Goal: Leave review/rating: Leave review/rating

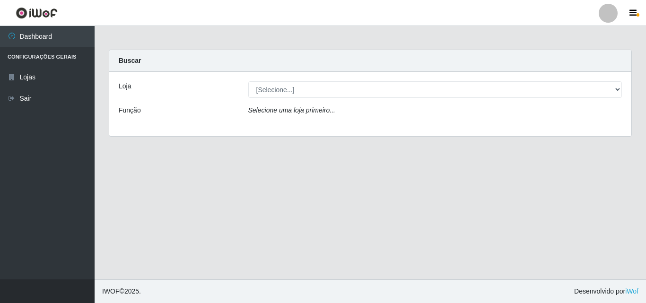
click at [616, 90] on select "[Selecione...] BomQueSó Agreste - Loja 3" at bounding box center [435, 89] width 374 height 17
click at [562, 174] on main "Carregando... Buscar Loja [Selecione...] BomQueSó Agreste - Loja 3 Função Selec…" at bounding box center [370, 152] width 551 height 253
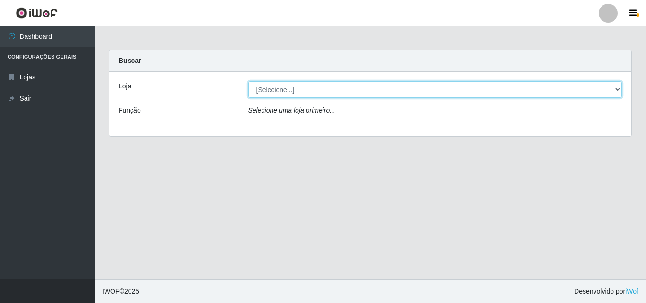
click at [601, 86] on select "[Selecione...] BomQueSó Agreste - Loja 3" at bounding box center [435, 89] width 374 height 17
select select "215"
click at [248, 81] on select "[Selecione...] BomQueSó Agreste - Loja 3" at bounding box center [435, 89] width 374 height 17
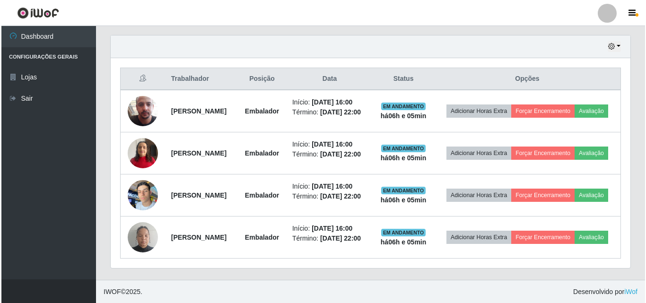
scroll to position [353, 0]
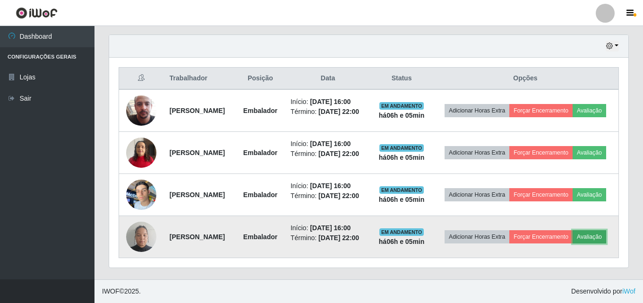
click at [573, 238] on button "Avaliação" at bounding box center [590, 236] width 34 height 13
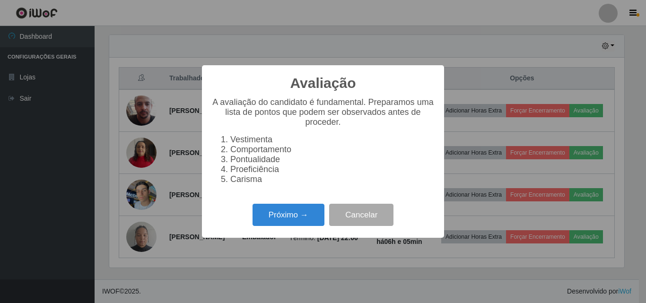
scroll to position [196, 515]
click at [307, 221] on button "Próximo →" at bounding box center [288, 215] width 72 height 22
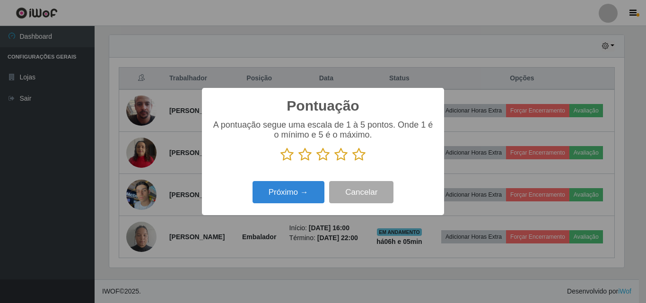
scroll to position [472501, 472183]
click at [360, 156] on icon at bounding box center [358, 154] width 13 height 14
click at [352, 162] on input "radio" at bounding box center [352, 162] width 0 height 0
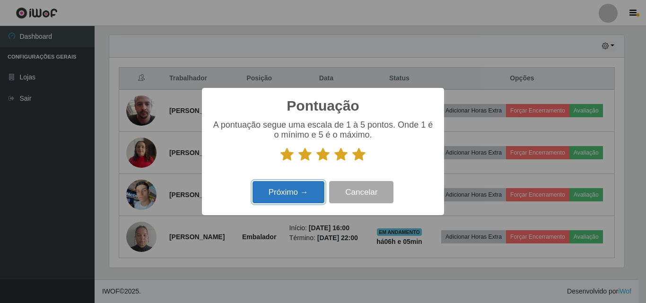
click at [310, 190] on button "Próximo →" at bounding box center [288, 192] width 72 height 22
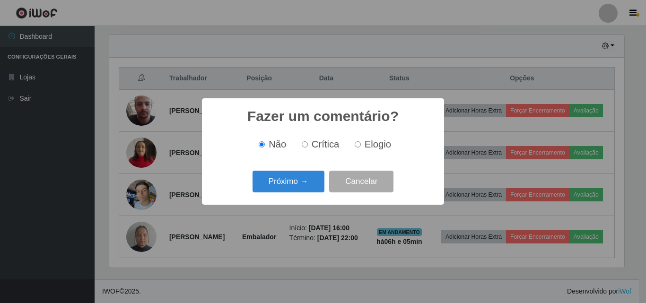
click at [365, 147] on span "Elogio" at bounding box center [377, 144] width 26 height 10
click at [361, 147] on input "Elogio" at bounding box center [358, 144] width 6 height 6
radio input "true"
click at [309, 188] on button "Próximo →" at bounding box center [288, 182] width 72 height 22
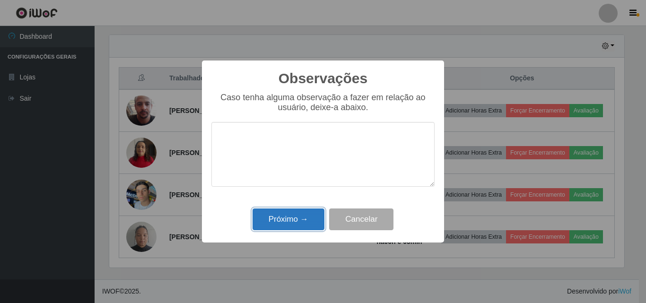
click at [296, 224] on button "Próximo →" at bounding box center [288, 219] width 72 height 22
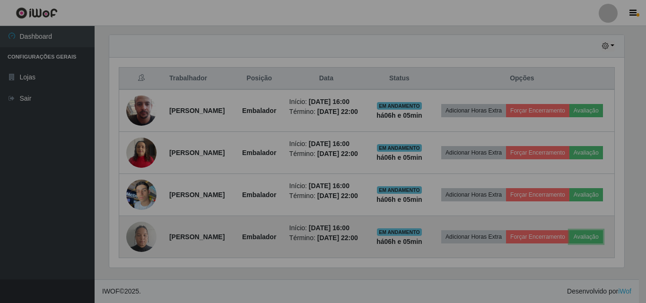
scroll to position [196, 519]
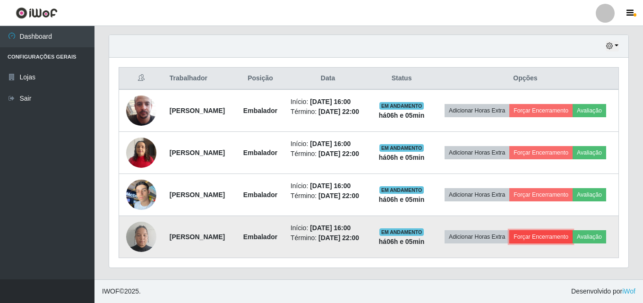
click at [567, 230] on button "Forçar Encerramento" at bounding box center [541, 236] width 63 height 13
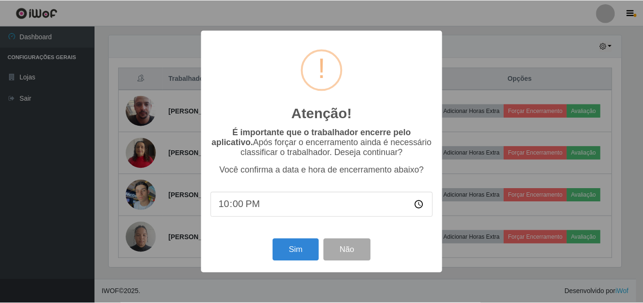
scroll to position [196, 515]
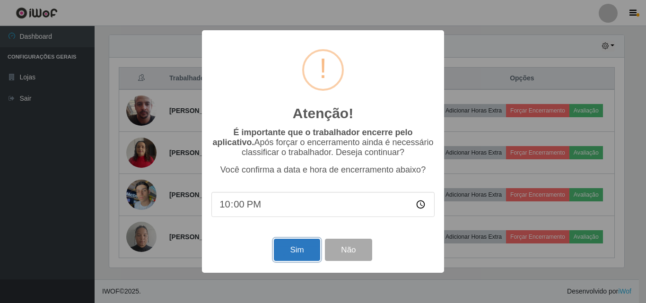
click at [305, 251] on button "Sim" at bounding box center [297, 250] width 46 height 22
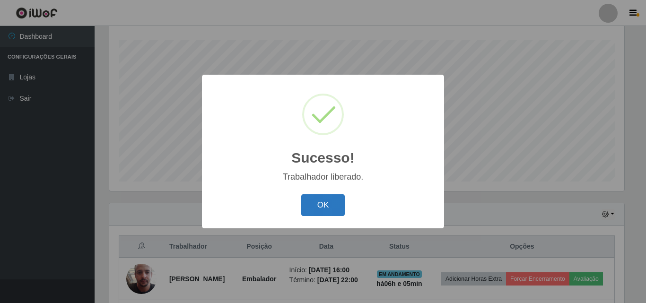
click at [333, 208] on button "OK" at bounding box center [323, 205] width 44 height 22
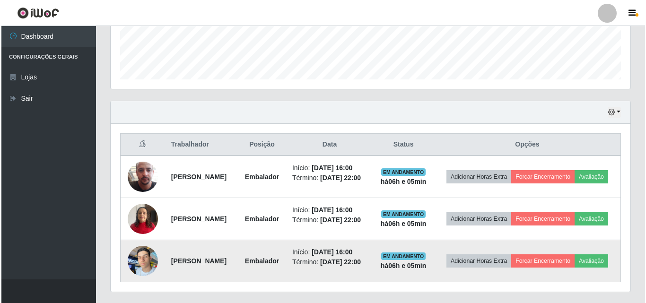
scroll to position [298, 0]
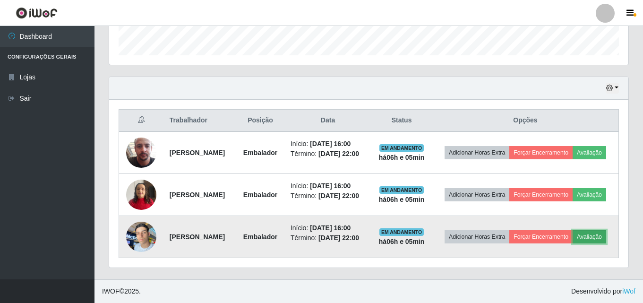
click at [573, 243] on button "Avaliação" at bounding box center [590, 236] width 34 height 13
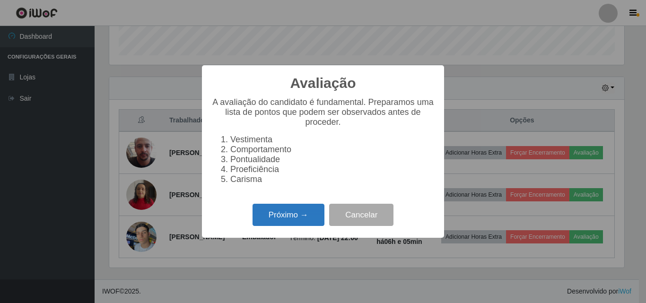
click at [297, 224] on button "Próximo →" at bounding box center [288, 215] width 72 height 22
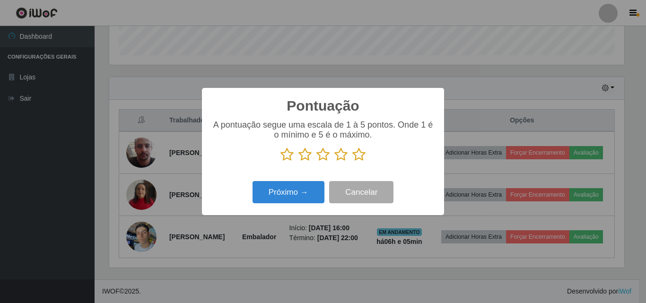
click at [361, 156] on icon at bounding box center [358, 154] width 13 height 14
click at [352, 162] on input "radio" at bounding box center [352, 162] width 0 height 0
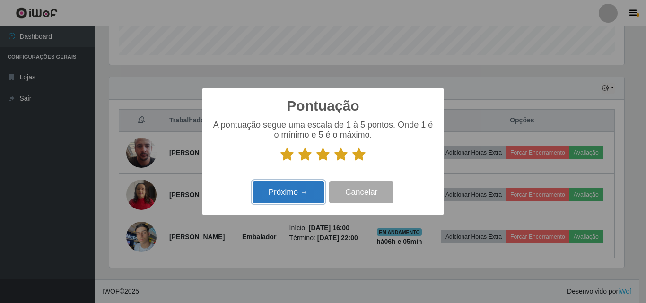
click at [302, 188] on button "Próximo →" at bounding box center [288, 192] width 72 height 22
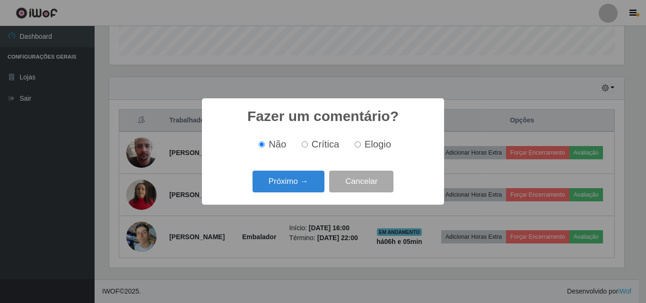
click at [363, 142] on label "Elogio" at bounding box center [371, 144] width 40 height 11
click at [361, 142] on input "Elogio" at bounding box center [358, 144] width 6 height 6
radio input "true"
click at [311, 174] on button "Próximo →" at bounding box center [288, 182] width 72 height 22
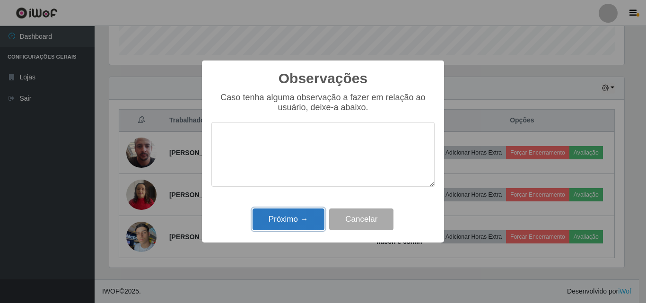
click at [300, 216] on button "Próximo →" at bounding box center [288, 219] width 72 height 22
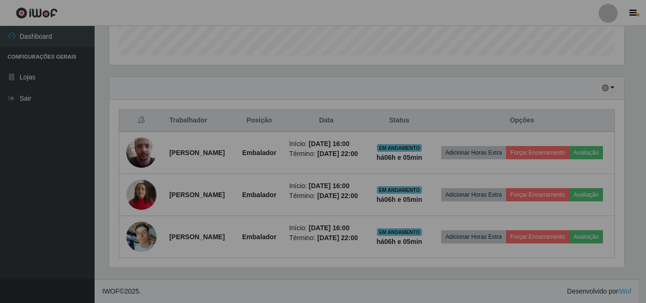
scroll to position [196, 519]
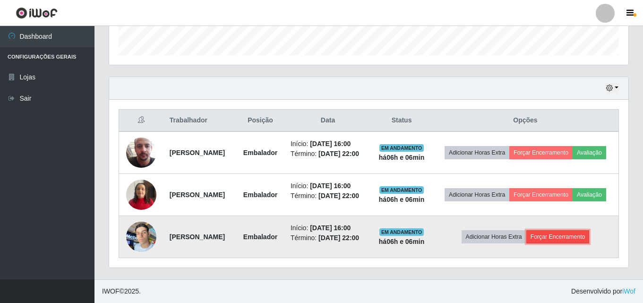
click at [551, 238] on button "Forçar Encerramento" at bounding box center [558, 236] width 63 height 13
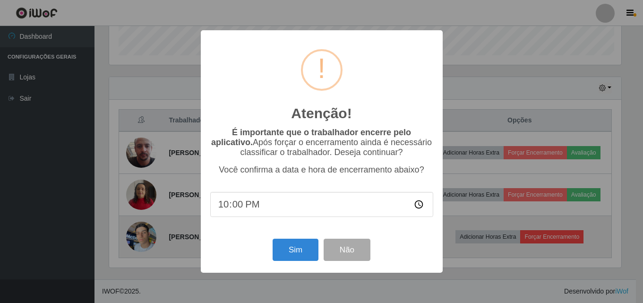
scroll to position [196, 515]
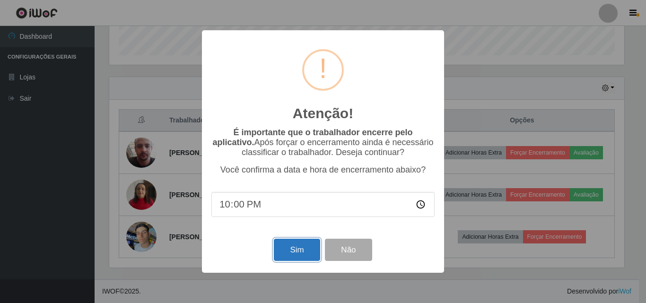
click at [302, 251] on button "Sim" at bounding box center [297, 250] width 46 height 22
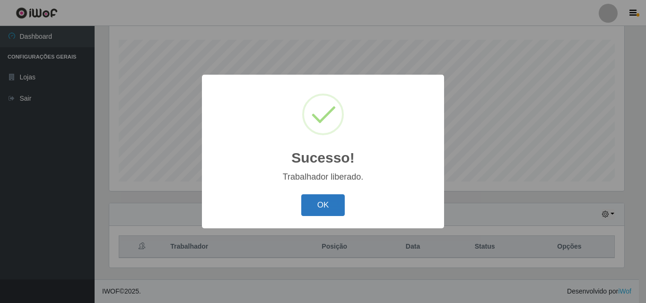
click at [344, 208] on button "OK" at bounding box center [323, 205] width 44 height 22
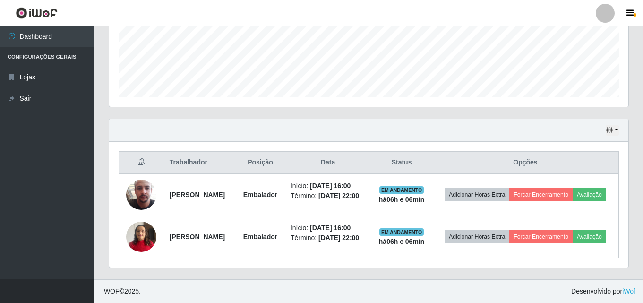
scroll to position [255, 0]
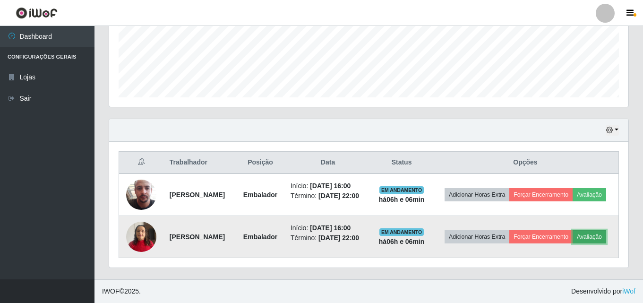
click at [573, 241] on button "Avaliação" at bounding box center [590, 236] width 34 height 13
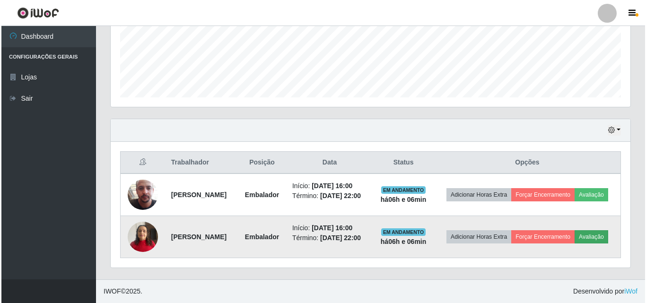
scroll to position [196, 515]
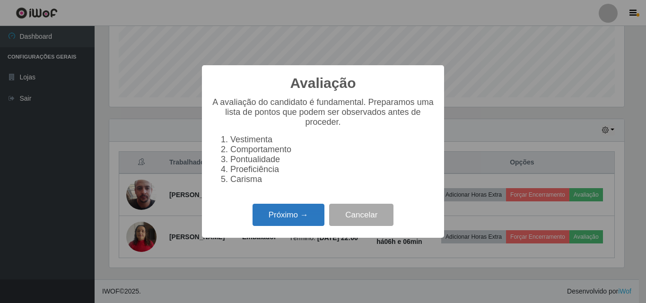
click at [308, 221] on button "Próximo →" at bounding box center [288, 215] width 72 height 22
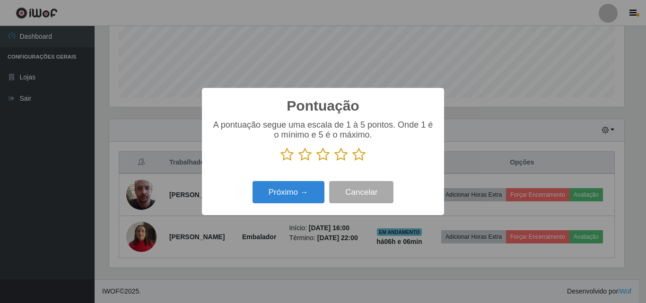
click at [358, 158] on icon at bounding box center [358, 154] width 13 height 14
click at [352, 162] on input "radio" at bounding box center [352, 162] width 0 height 0
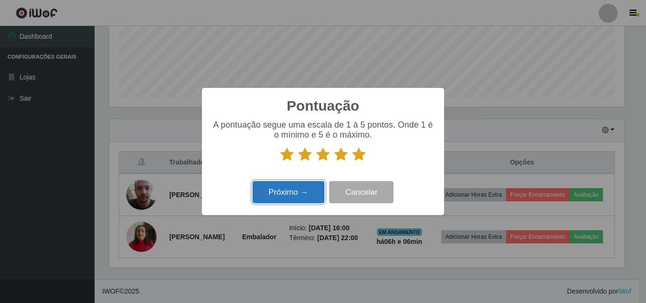
click at [314, 192] on button "Próximo →" at bounding box center [288, 192] width 72 height 22
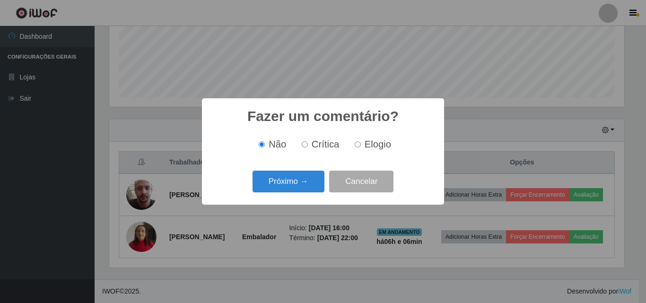
click at [367, 146] on span "Elogio" at bounding box center [377, 144] width 26 height 10
click at [361, 146] on input "Elogio" at bounding box center [358, 144] width 6 height 6
radio input "true"
click at [297, 188] on button "Próximo →" at bounding box center [288, 182] width 72 height 22
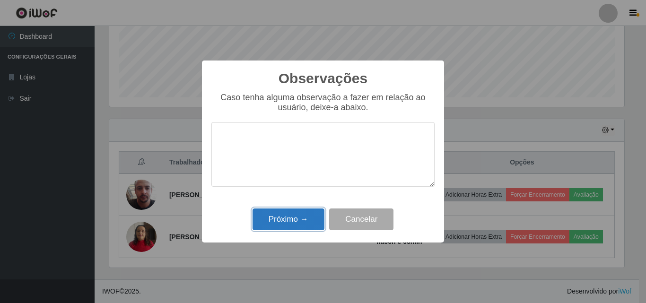
click at [293, 215] on button "Próximo →" at bounding box center [288, 219] width 72 height 22
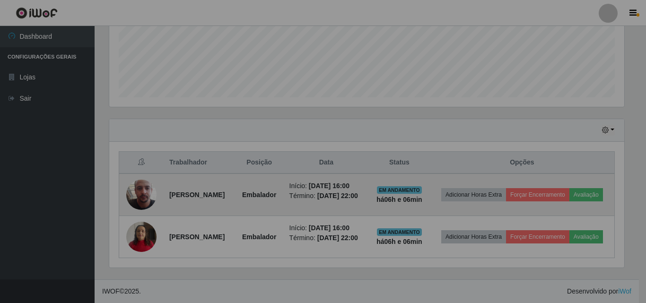
scroll to position [196, 519]
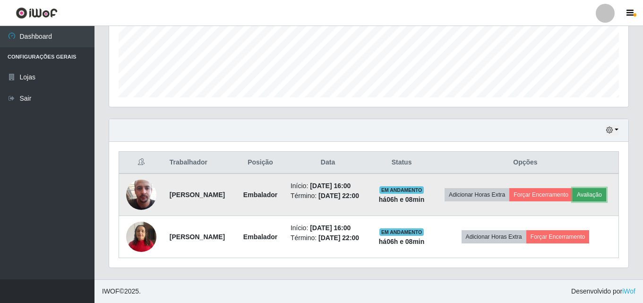
click at [573, 201] on button "Avaliação" at bounding box center [590, 194] width 34 height 13
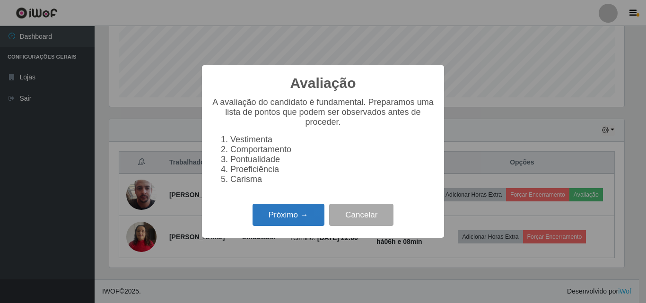
click at [309, 216] on button "Próximo →" at bounding box center [288, 215] width 72 height 22
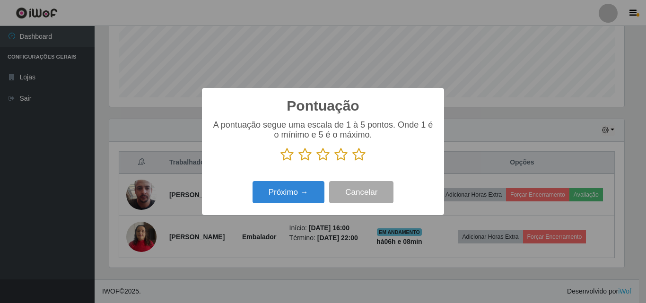
scroll to position [472501, 472183]
click at [355, 158] on icon at bounding box center [358, 154] width 13 height 14
click at [352, 162] on input "radio" at bounding box center [352, 162] width 0 height 0
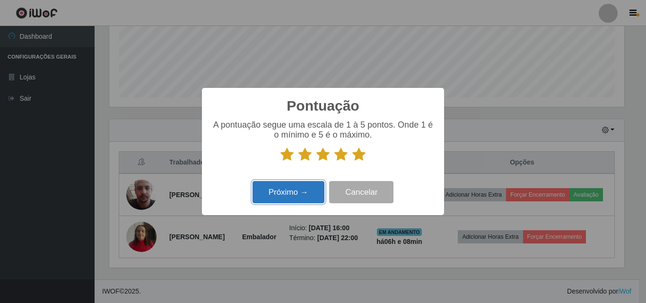
click at [288, 191] on button "Próximo →" at bounding box center [288, 192] width 72 height 22
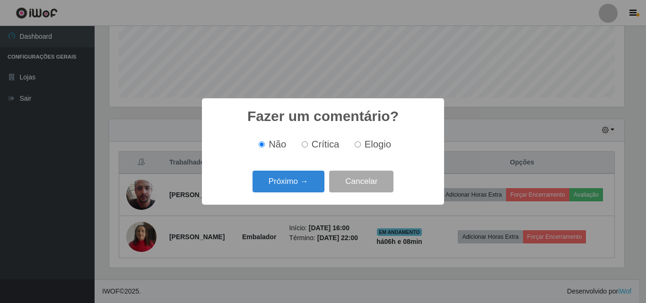
click at [365, 143] on span "Elogio" at bounding box center [377, 144] width 26 height 10
click at [361, 143] on input "Elogio" at bounding box center [358, 144] width 6 height 6
radio input "true"
click at [305, 177] on button "Próximo →" at bounding box center [288, 182] width 72 height 22
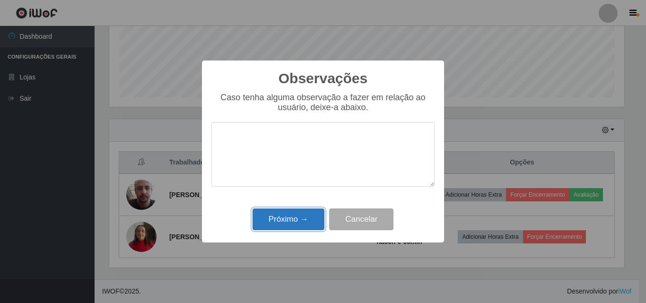
click at [305, 225] on button "Próximo →" at bounding box center [288, 219] width 72 height 22
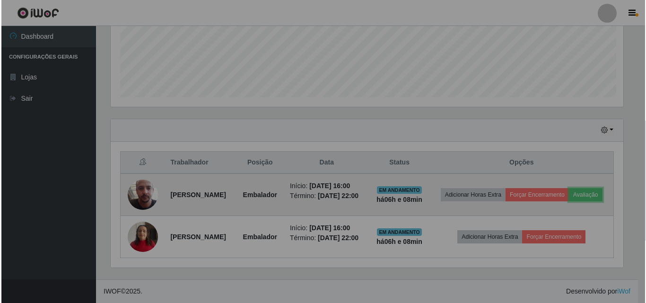
scroll to position [196, 519]
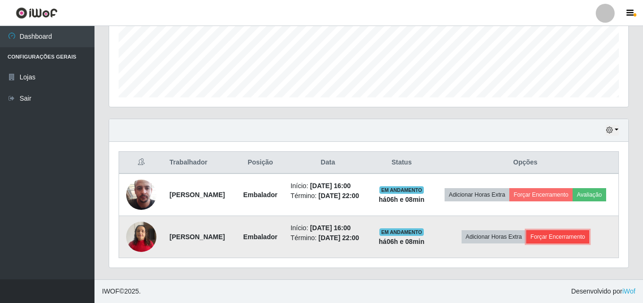
click at [580, 243] on button "Forçar Encerramento" at bounding box center [558, 236] width 63 height 13
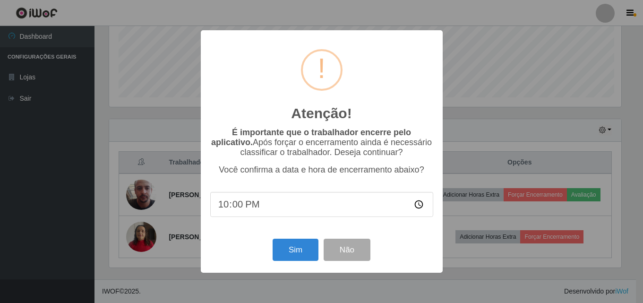
scroll to position [196, 515]
click at [314, 247] on button "Sim" at bounding box center [297, 250] width 46 height 22
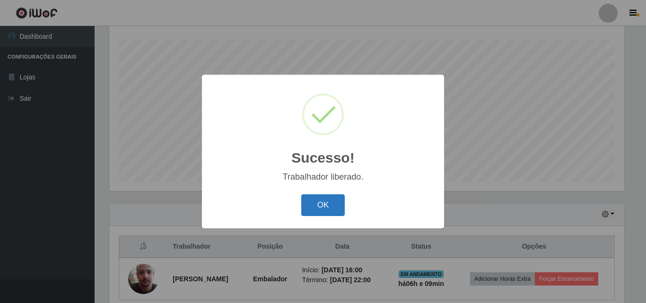
click at [313, 205] on button "OK" at bounding box center [323, 205] width 44 height 22
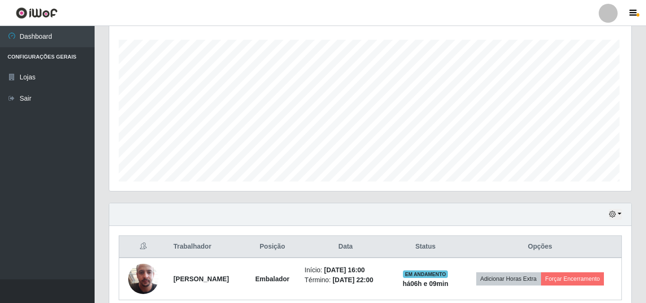
scroll to position [196, 519]
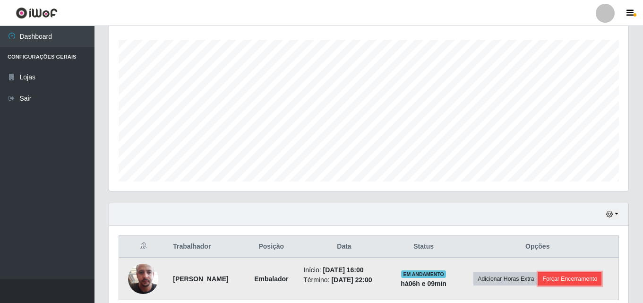
click at [571, 276] on button "Forçar Encerramento" at bounding box center [569, 278] width 63 height 13
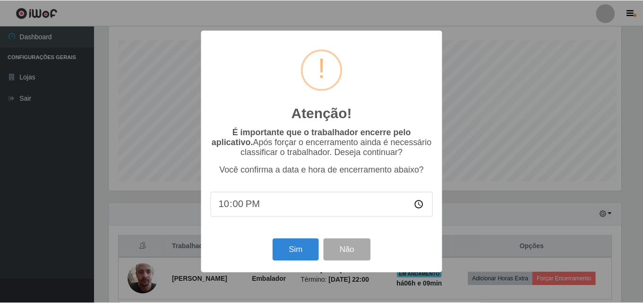
scroll to position [196, 515]
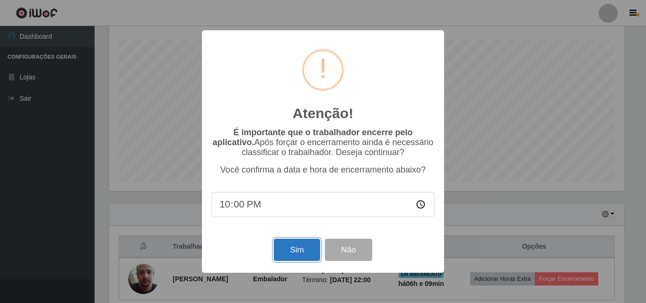
click at [305, 249] on button "Sim" at bounding box center [297, 250] width 46 height 22
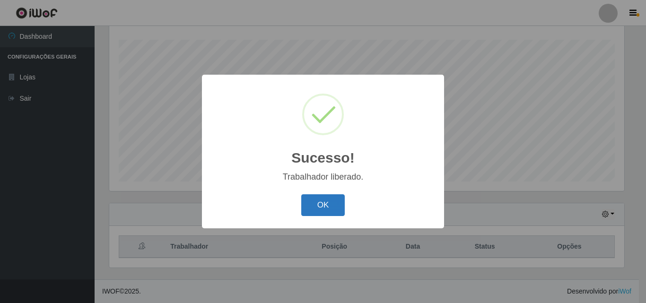
click at [341, 208] on button "OK" at bounding box center [323, 205] width 44 height 22
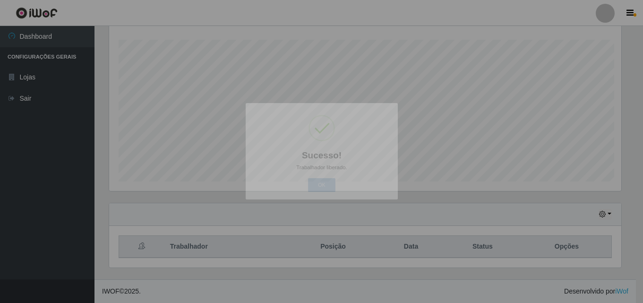
scroll to position [196, 519]
